Goal: Task Accomplishment & Management: Manage account settings

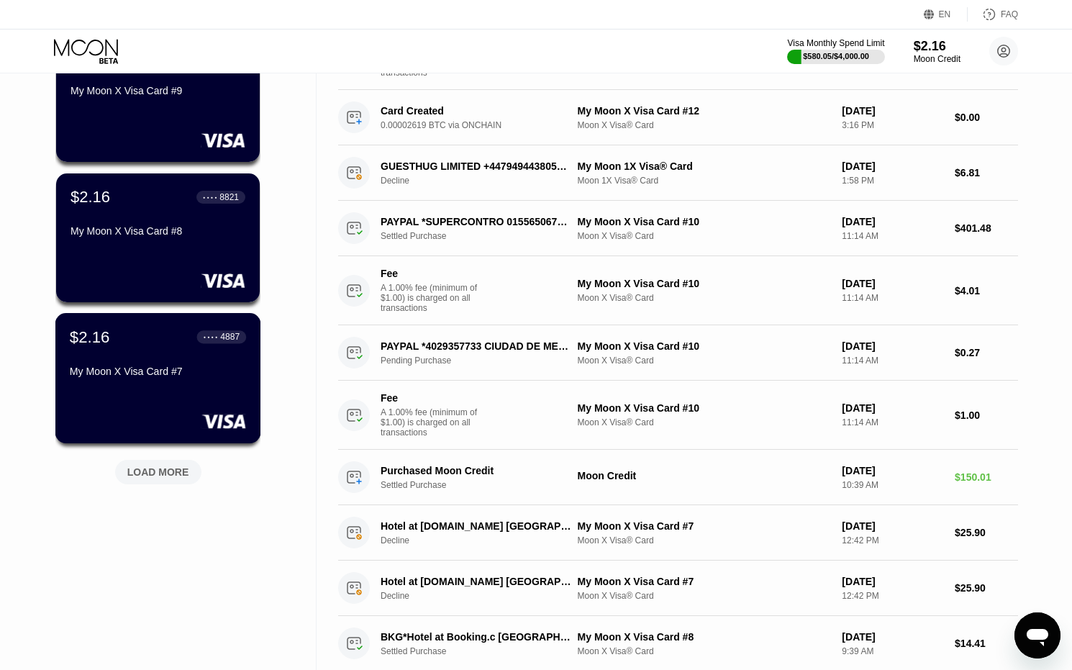
scroll to position [432, 0]
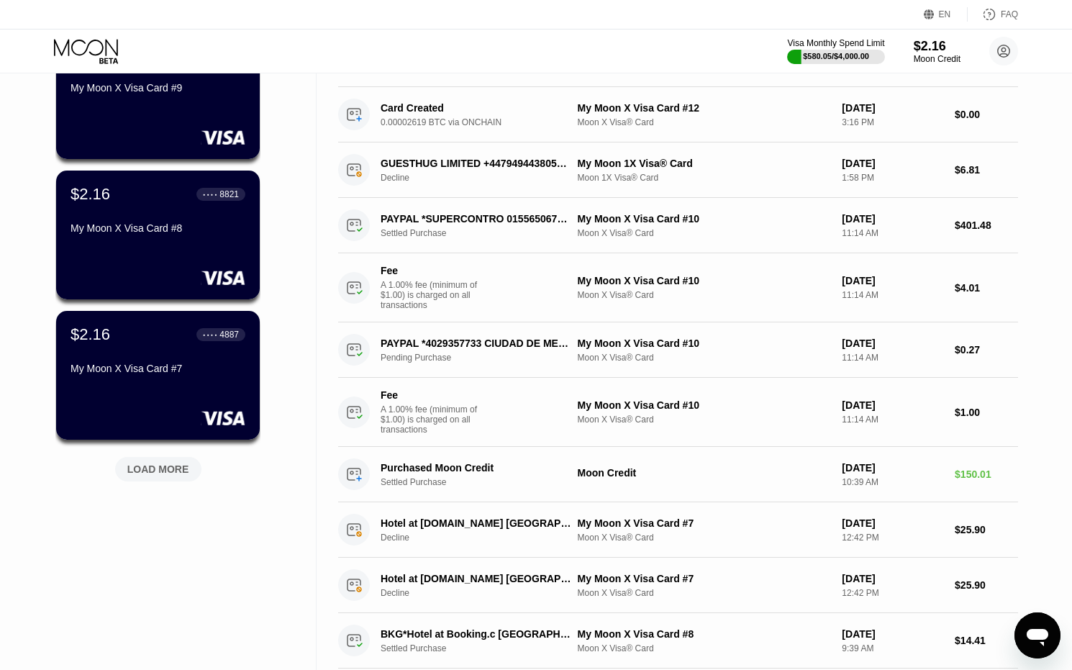
click at [183, 465] on div "LOAD MORE" at bounding box center [158, 469] width 62 height 13
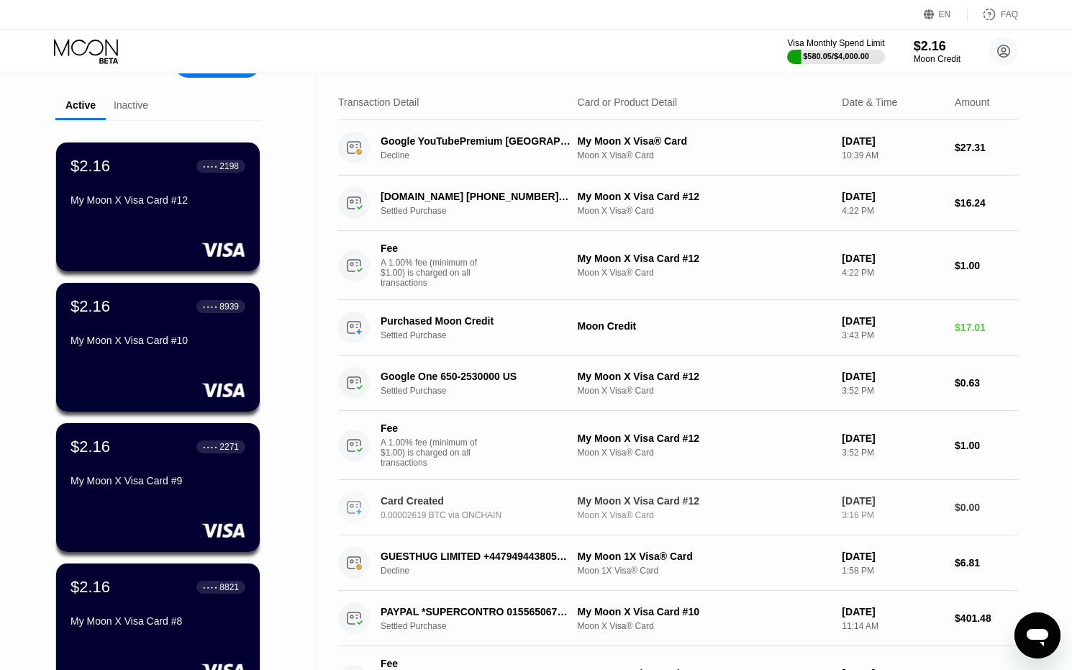
scroll to position [0, 0]
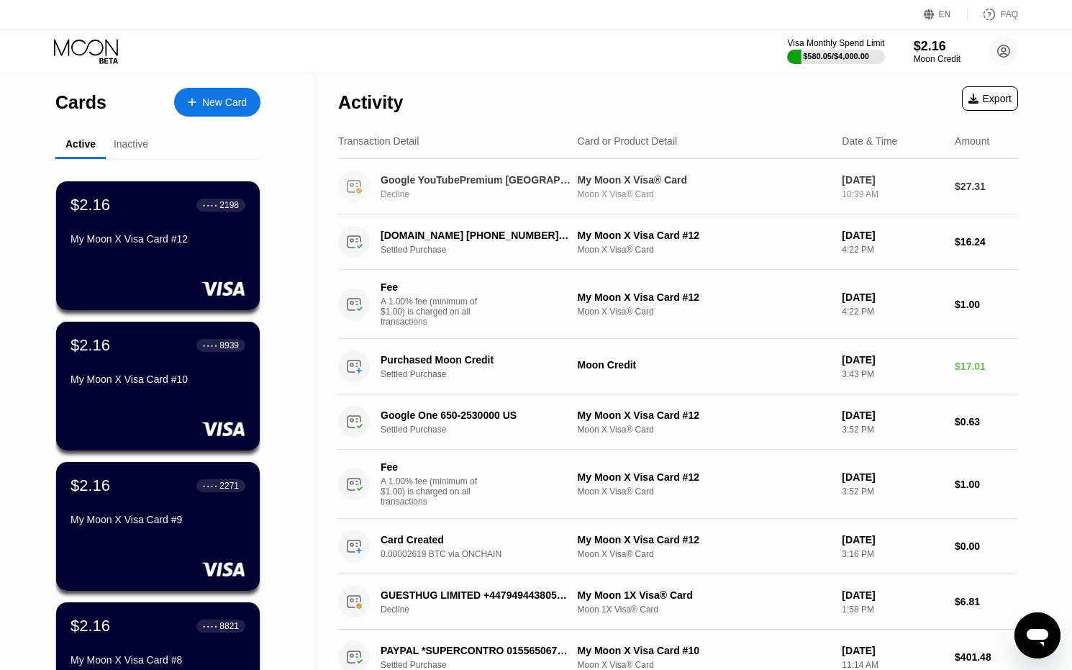
click at [637, 196] on div "Moon X Visa® Card" at bounding box center [704, 194] width 253 height 10
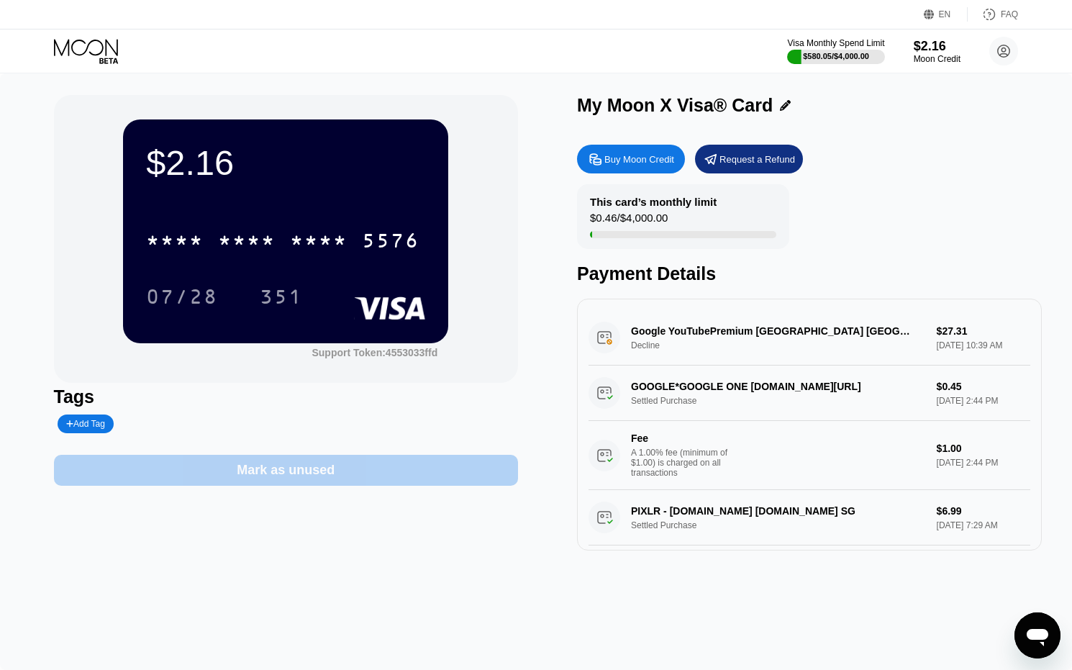
click at [302, 478] on div "Mark as unused" at bounding box center [286, 470] width 98 height 17
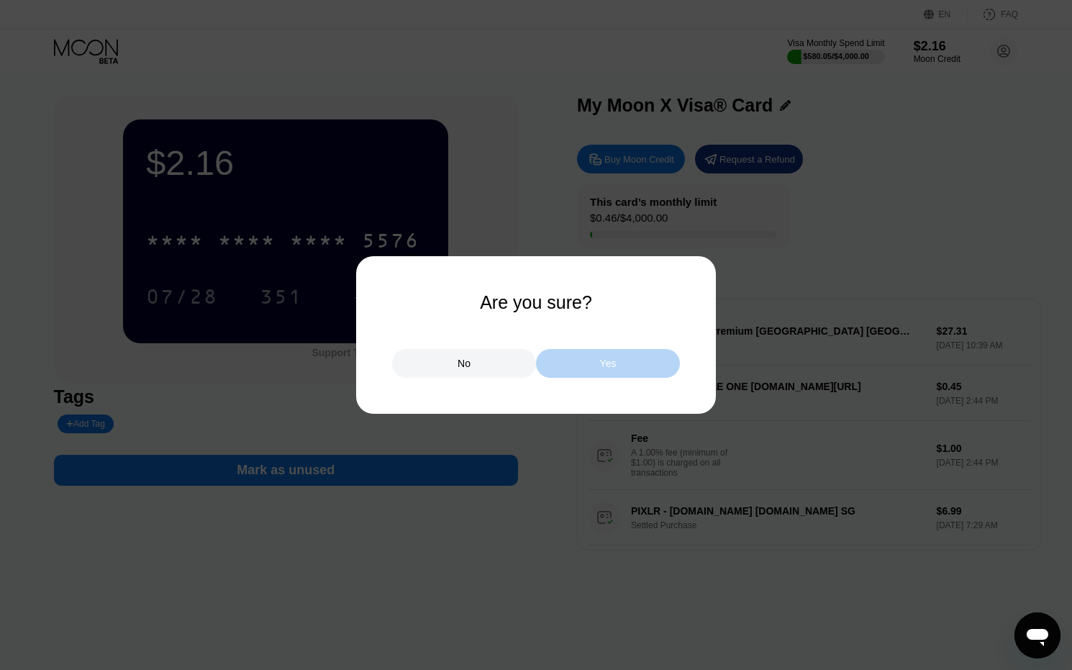
click at [606, 362] on div "Yes" at bounding box center [608, 363] width 17 height 13
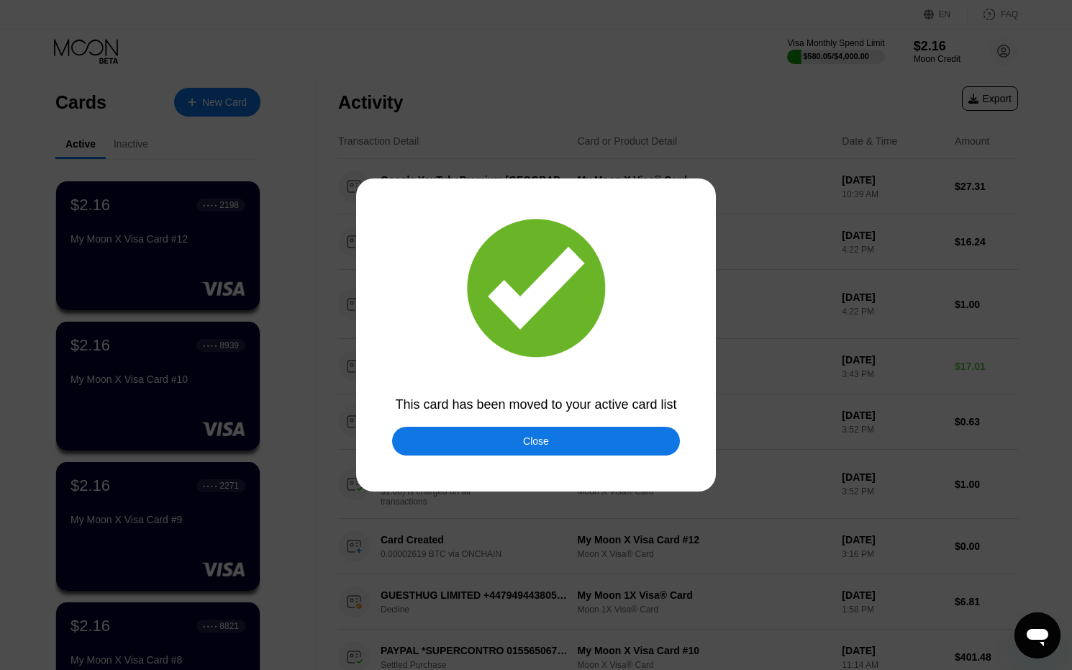
click at [508, 448] on div "Close" at bounding box center [536, 441] width 288 height 29
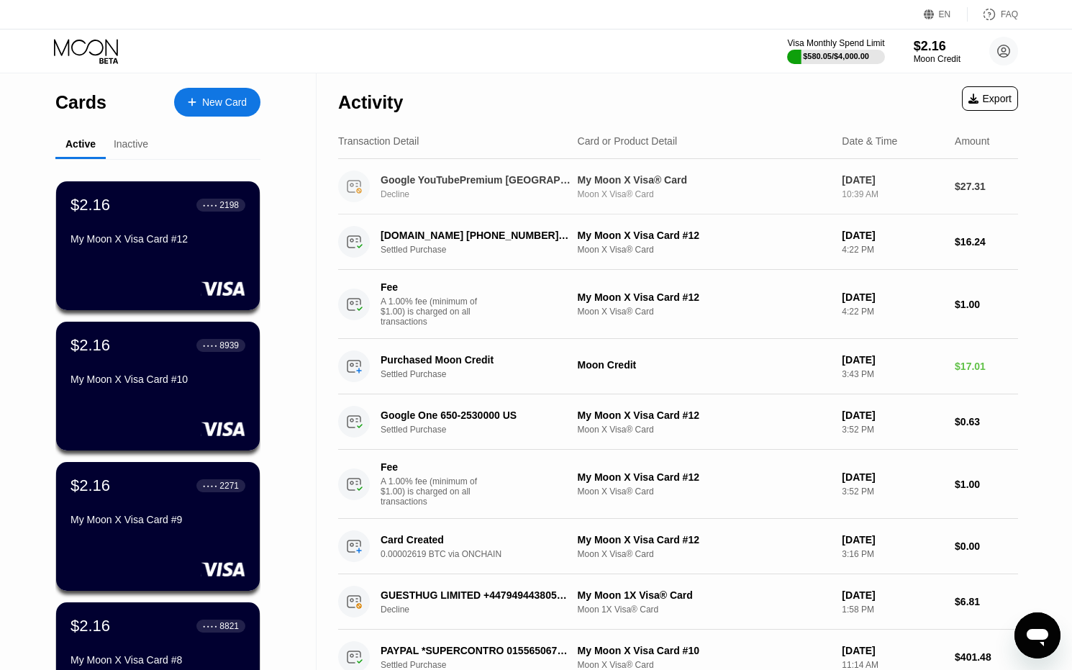
click at [585, 199] on div "Moon X Visa® Card" at bounding box center [704, 194] width 253 height 10
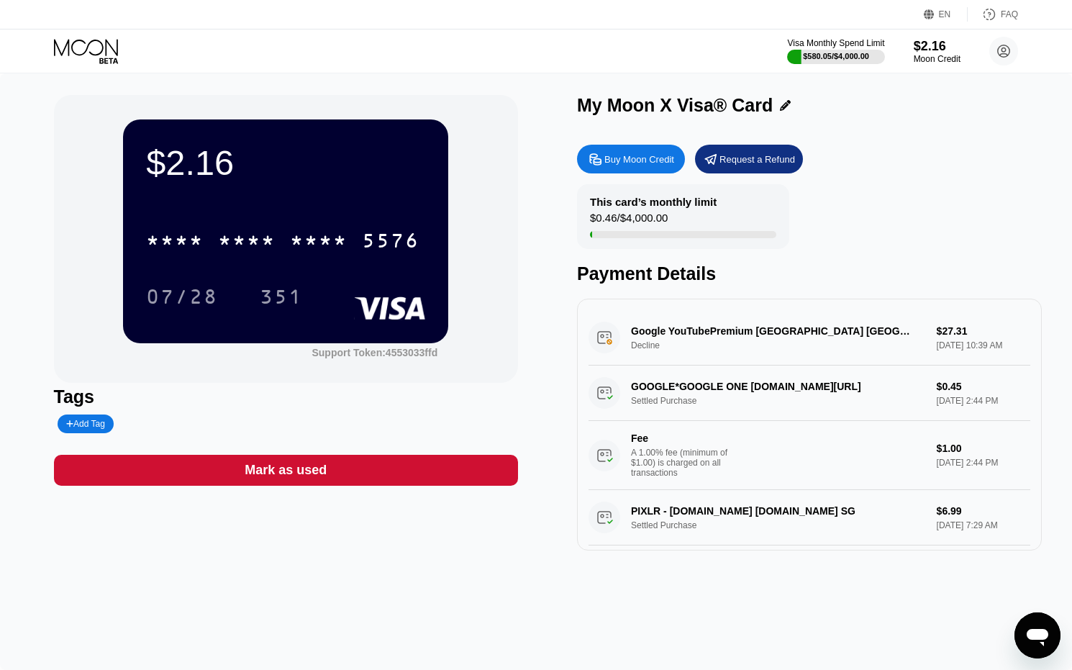
click at [299, 476] on div "Mark as used" at bounding box center [286, 470] width 82 height 17
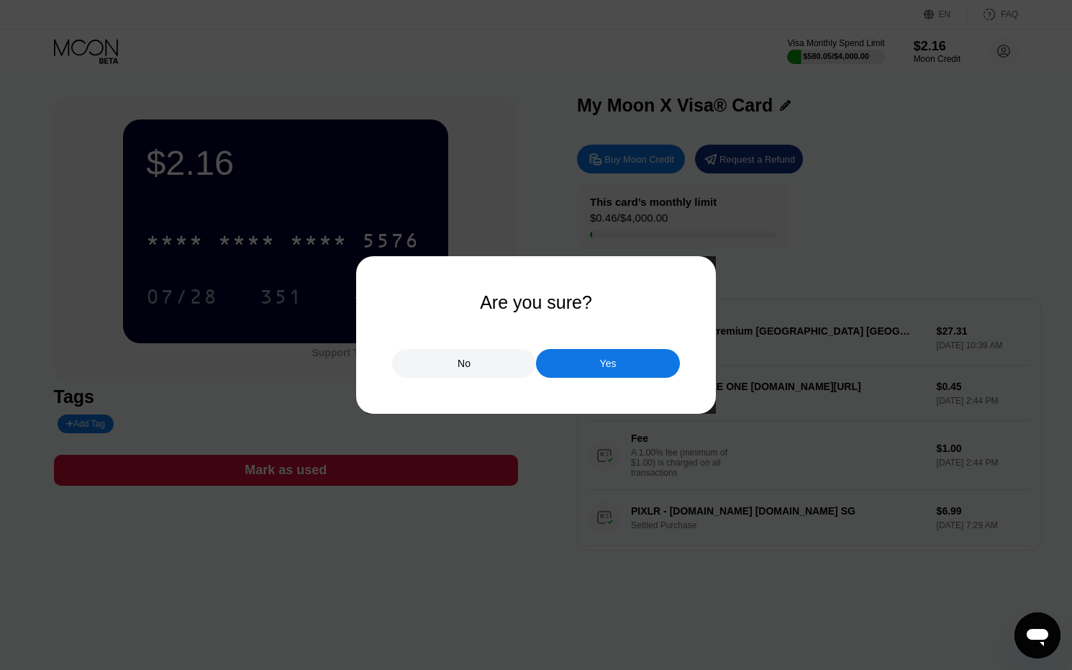
click at [608, 362] on div "Yes" at bounding box center [608, 363] width 17 height 13
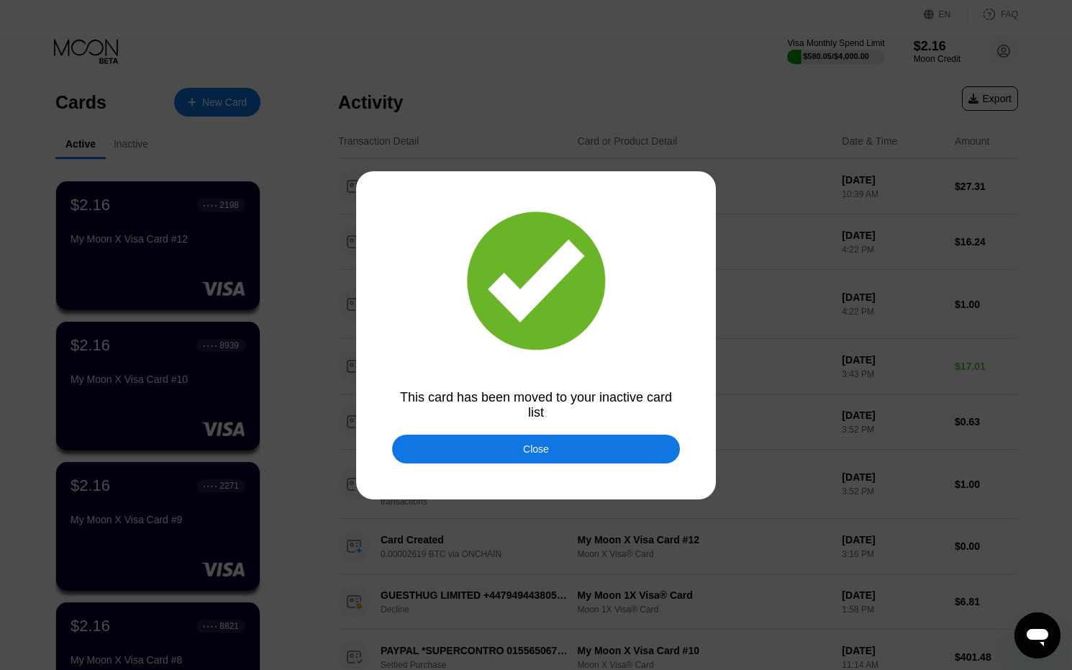
click at [542, 451] on div "Close" at bounding box center [536, 449] width 26 height 12
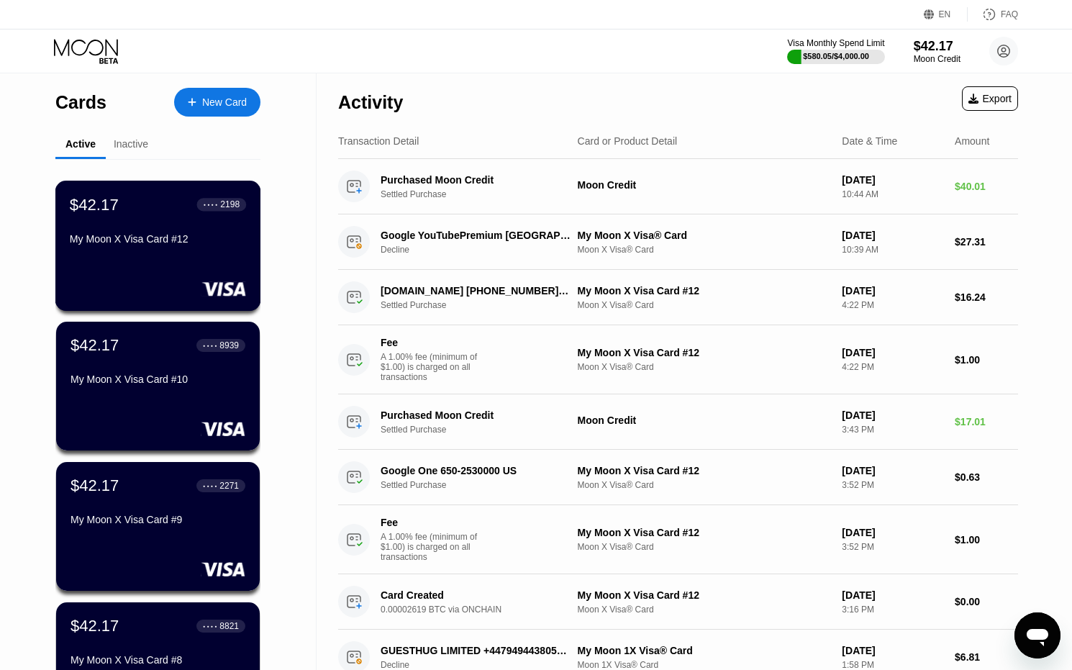
click at [181, 263] on div "$42.17 ● ● ● ● 2198 My Moon X Visa Card #12" at bounding box center [158, 246] width 206 height 130
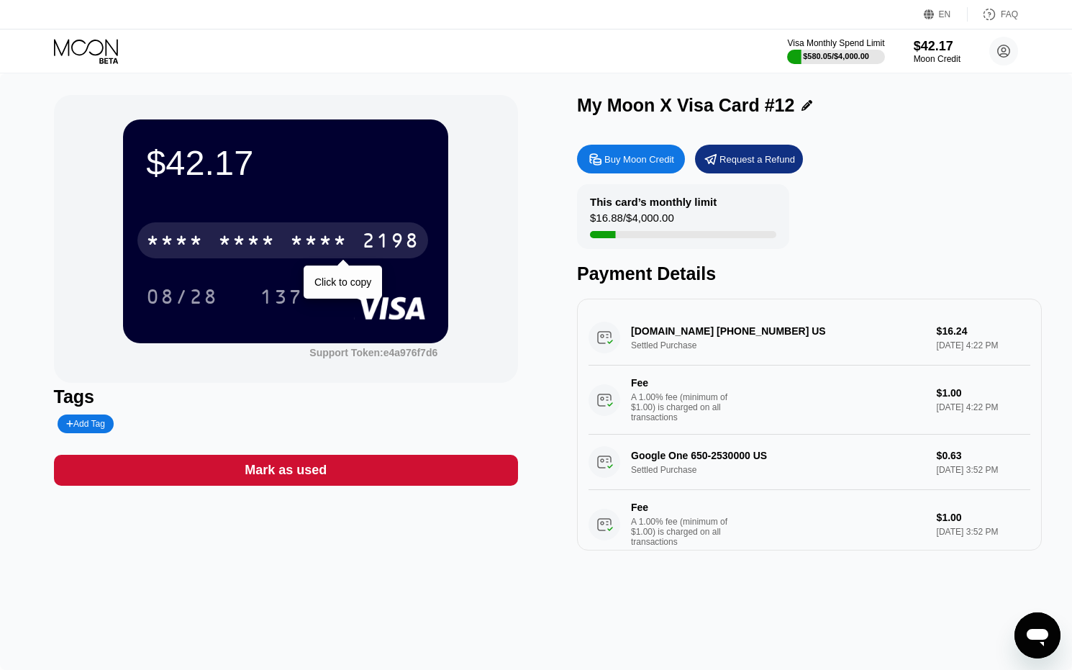
click at [292, 243] on div "* * * *" at bounding box center [319, 242] width 58 height 23
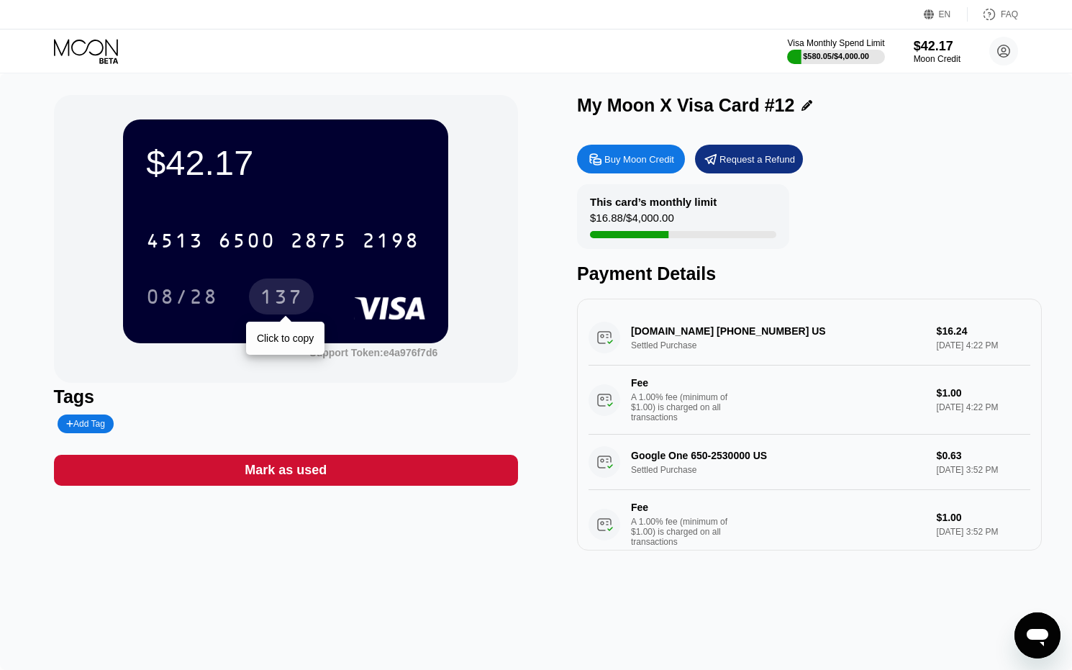
click at [278, 303] on div "137" at bounding box center [281, 298] width 43 height 23
click at [78, 48] on icon at bounding box center [87, 51] width 67 height 25
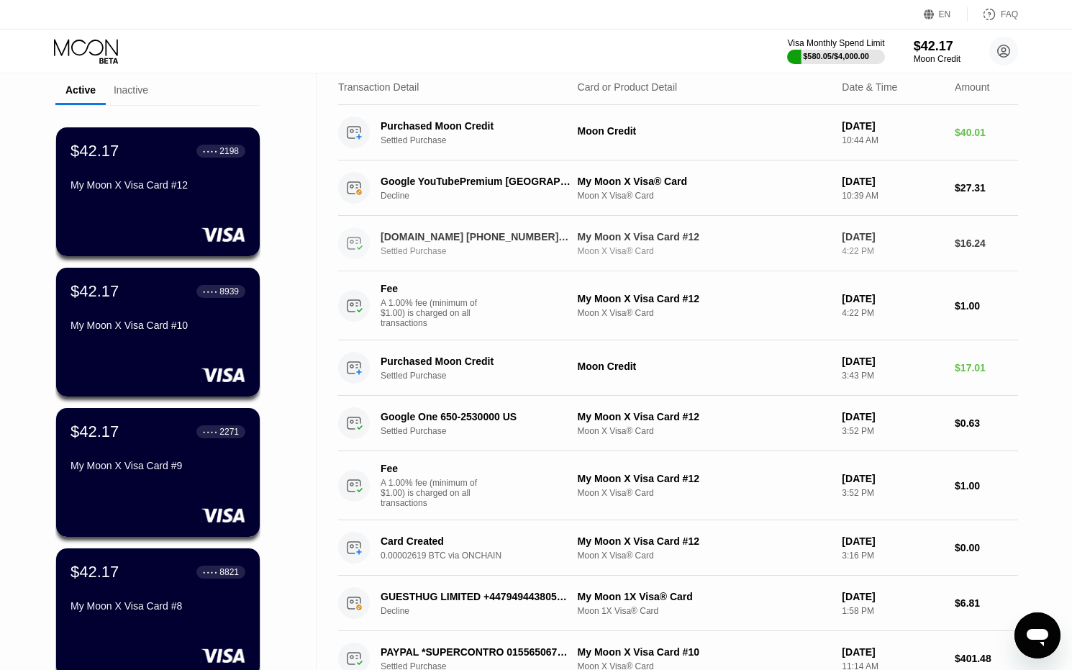
scroll to position [72, 0]
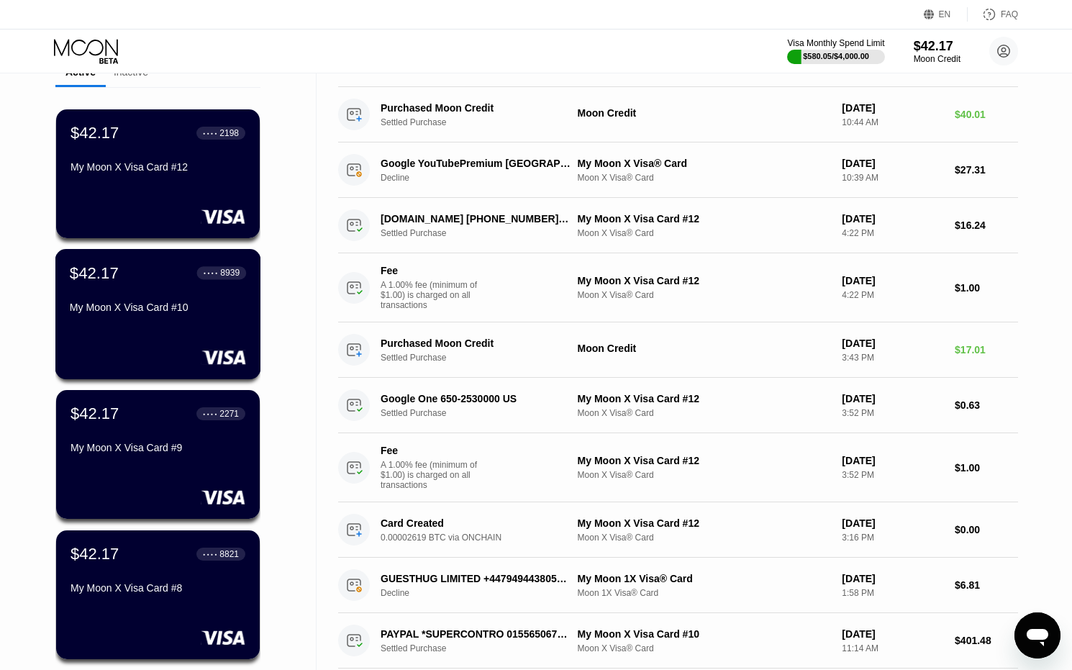
click at [198, 319] on div "My Moon X Visa Card #10" at bounding box center [158, 309] width 176 height 17
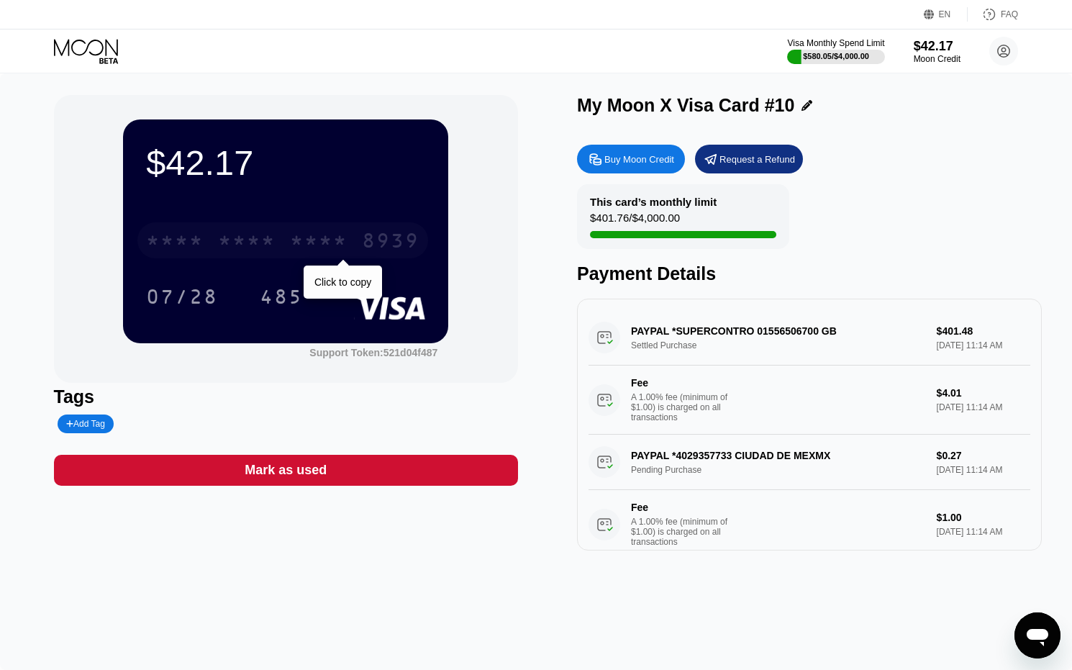
click at [333, 249] on div "* * * *" at bounding box center [319, 242] width 58 height 23
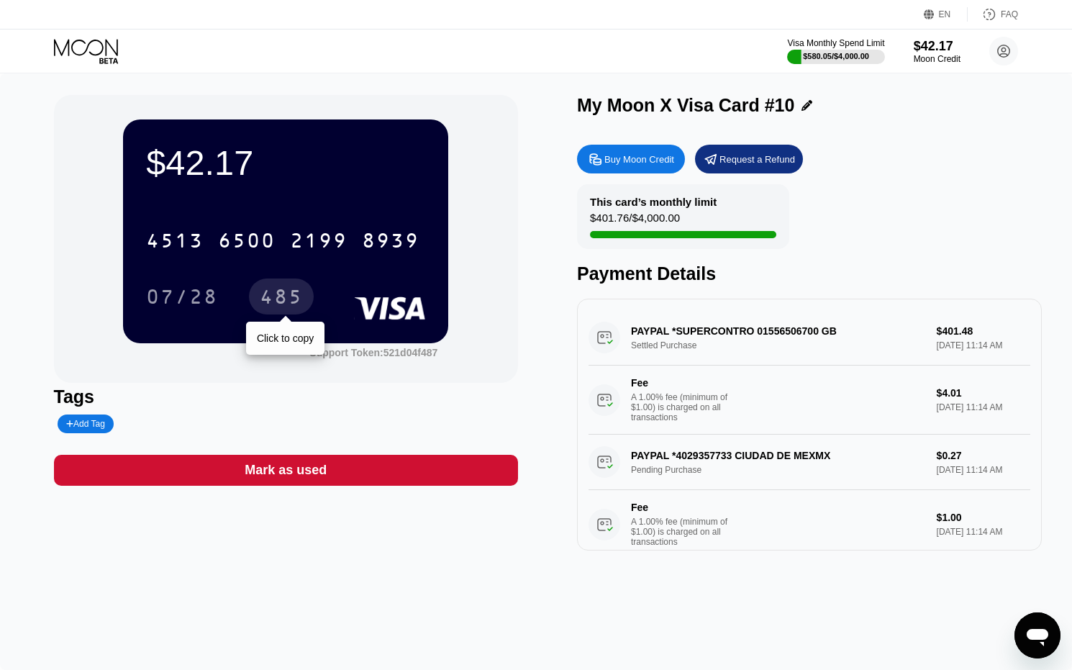
click at [286, 309] on div "485" at bounding box center [281, 298] width 43 height 23
click at [83, 45] on icon at bounding box center [87, 51] width 67 height 25
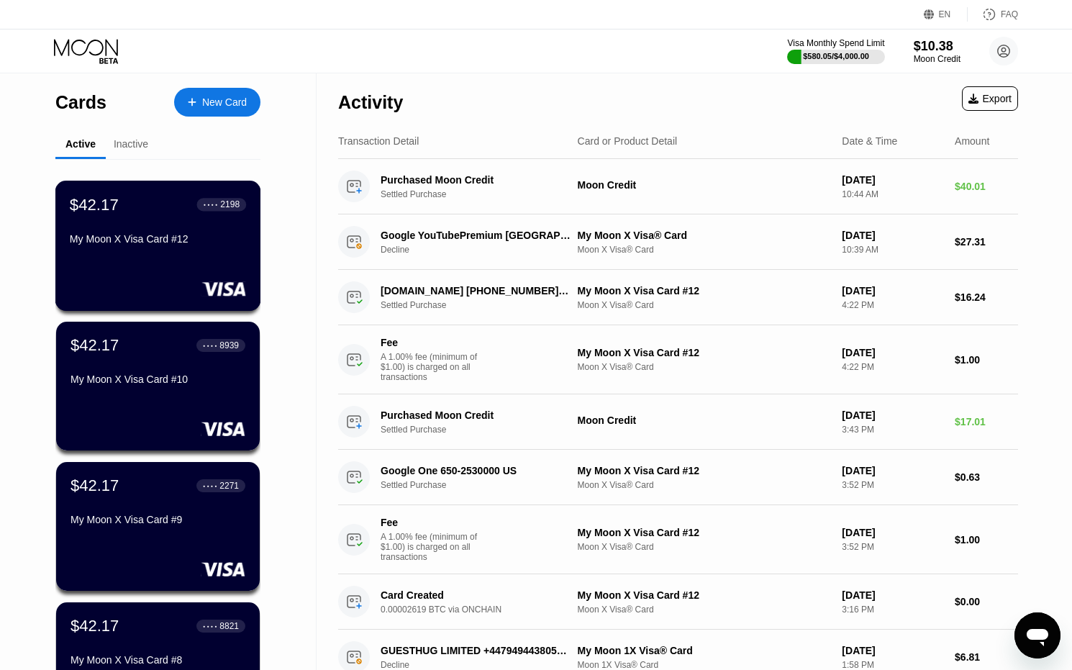
click at [169, 266] on div "$42.17 ● ● ● ● 2198 My Moon X Visa Card #12" at bounding box center [158, 246] width 206 height 130
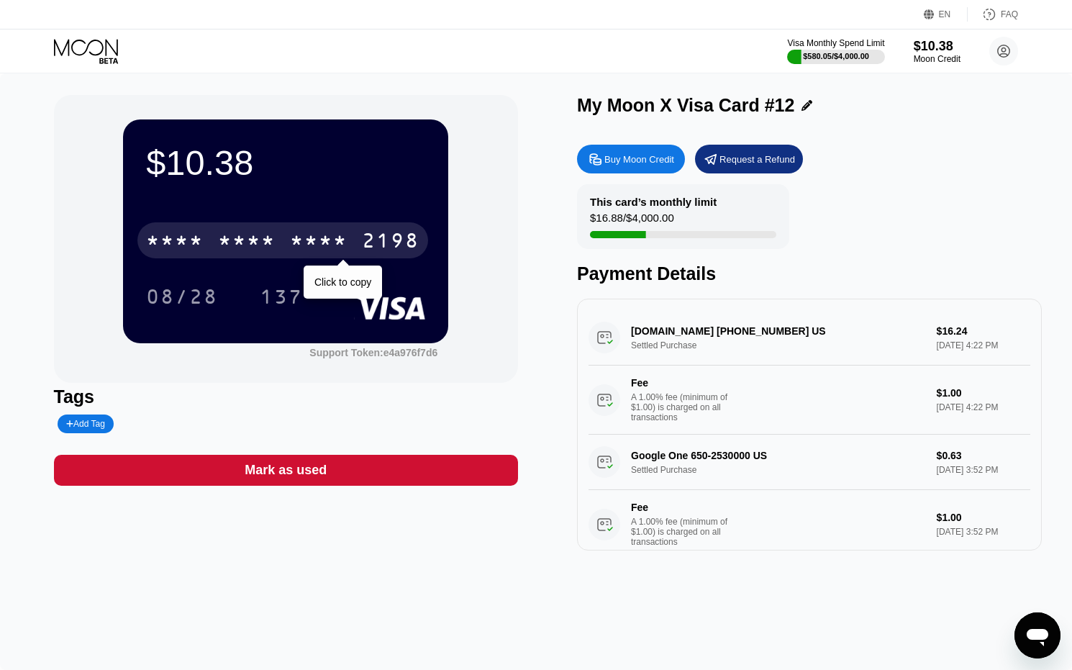
click at [373, 249] on div "2198" at bounding box center [391, 242] width 58 height 23
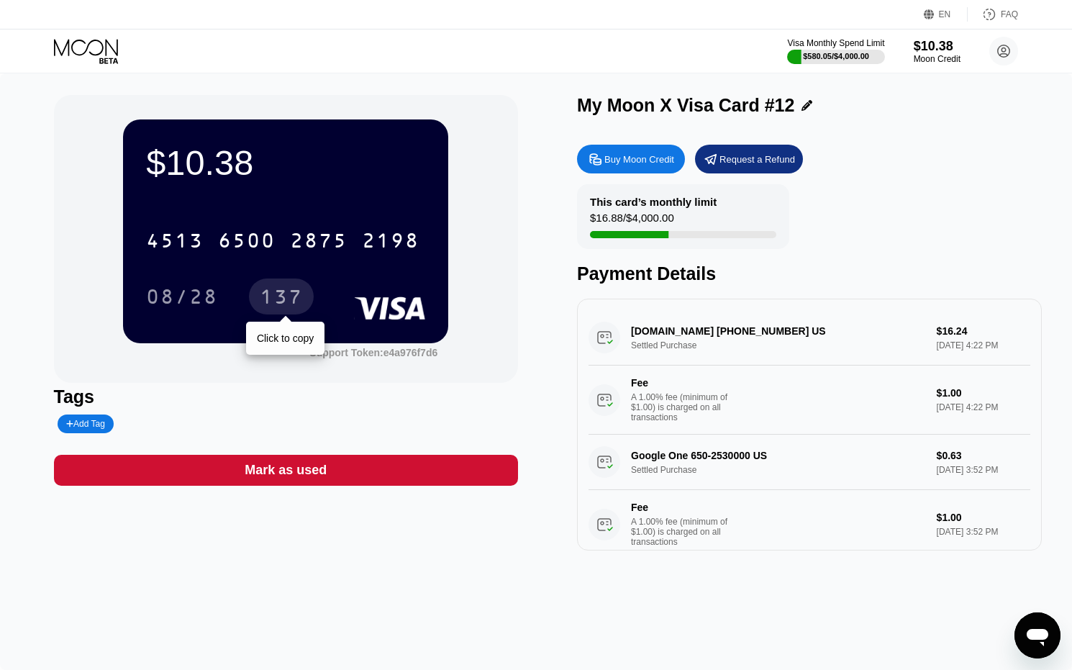
click at [288, 300] on div "137" at bounding box center [281, 298] width 43 height 23
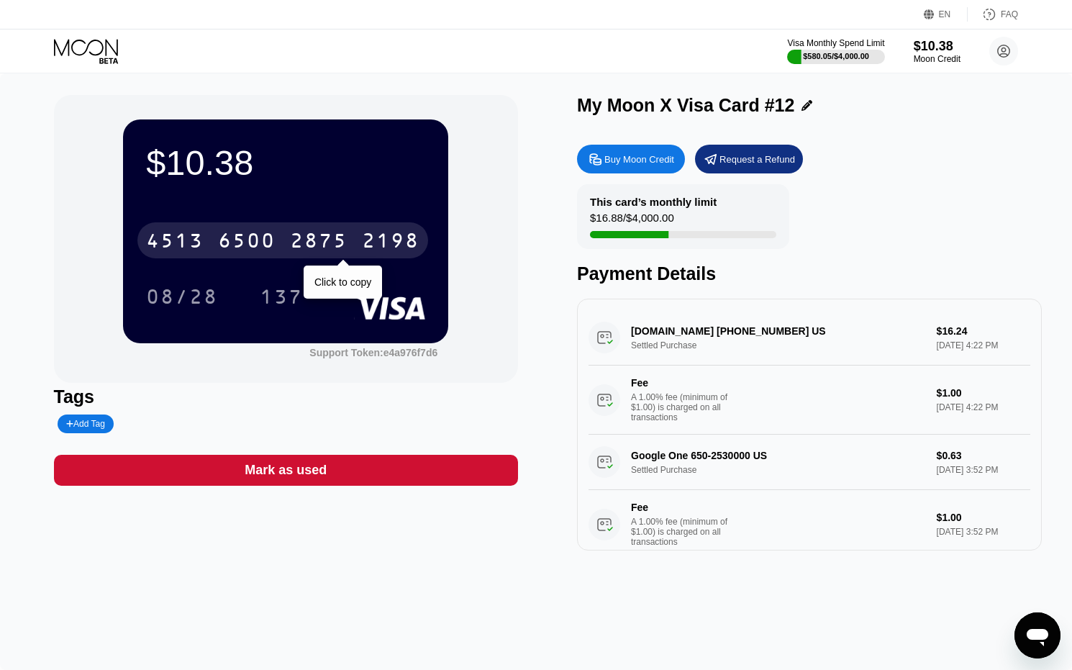
drag, startPoint x: 306, startPoint y: 250, endPoint x: 206, endPoint y: 250, distance: 99.3
click at [306, 250] on div "2875" at bounding box center [319, 242] width 58 height 23
click at [293, 238] on div "* * * *" at bounding box center [319, 242] width 58 height 23
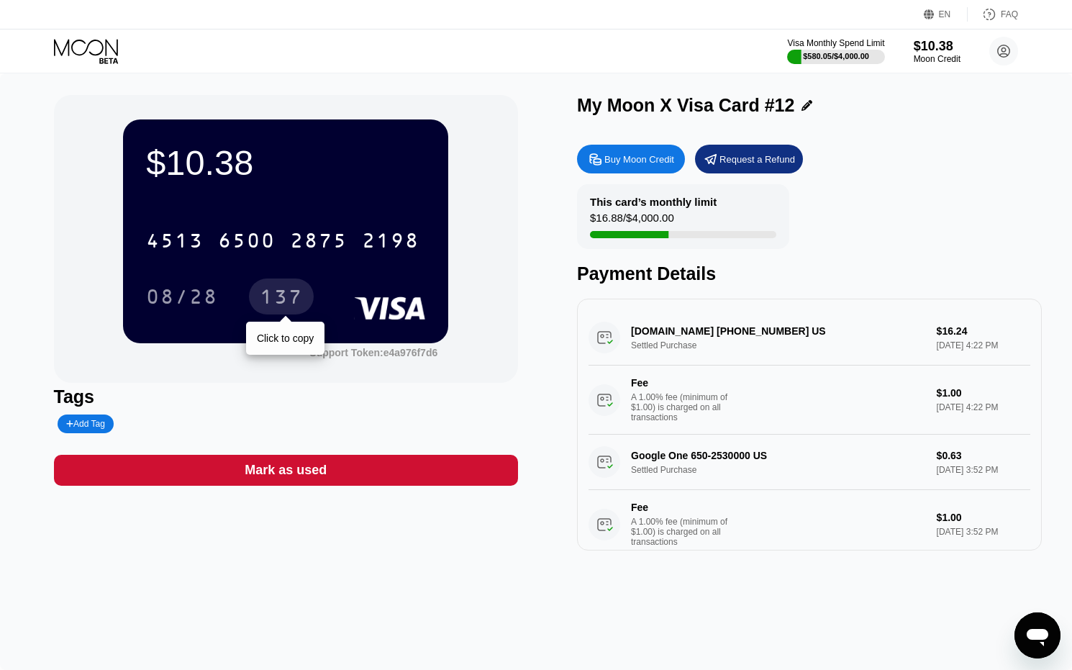
drag, startPoint x: 279, startPoint y: 297, endPoint x: 15, endPoint y: 327, distance: 265.7
click at [279, 297] on div "137" at bounding box center [281, 298] width 43 height 23
